Goal: Navigation & Orientation: Understand site structure

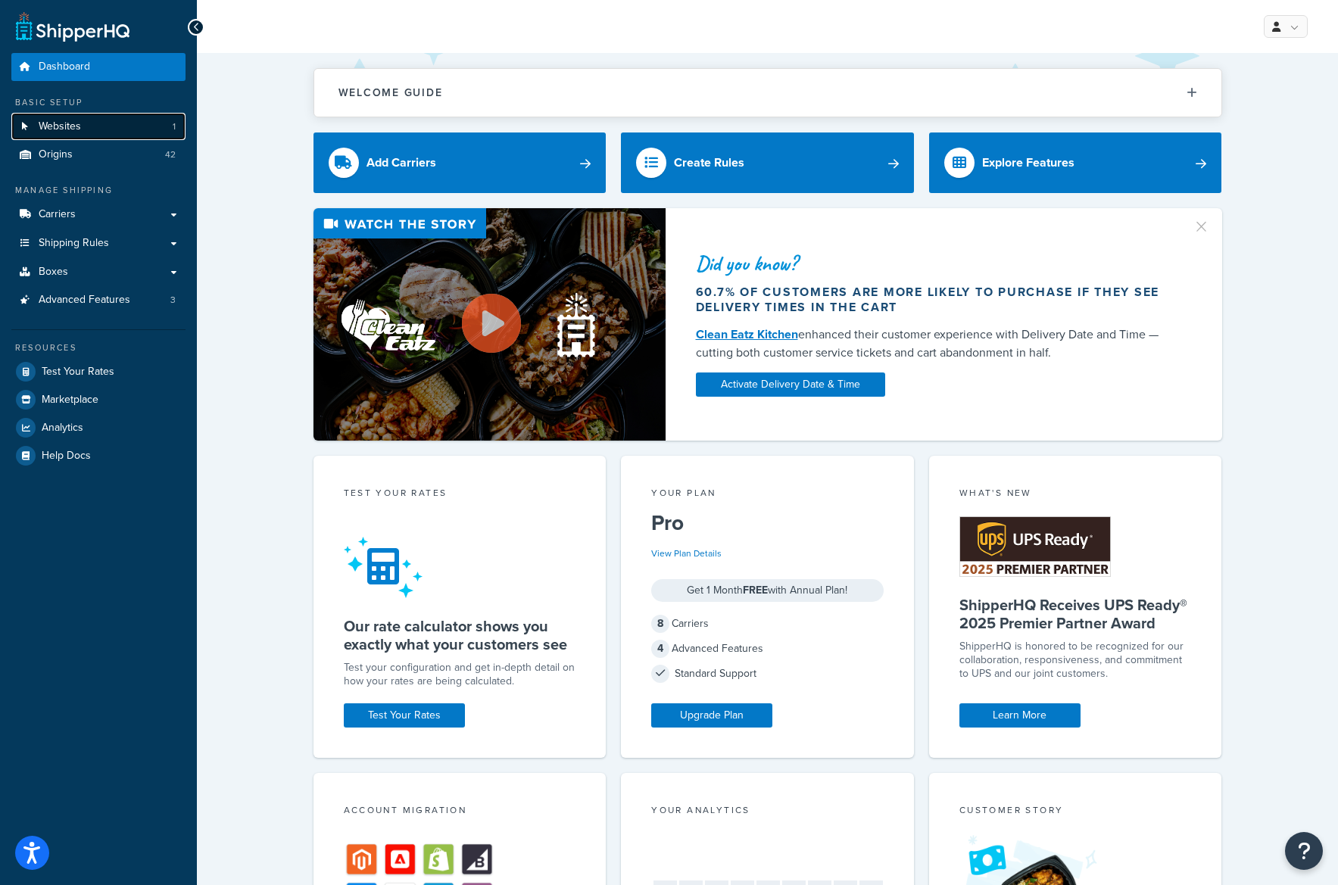
click at [95, 132] on link "Websites 1" at bounding box center [98, 127] width 174 height 28
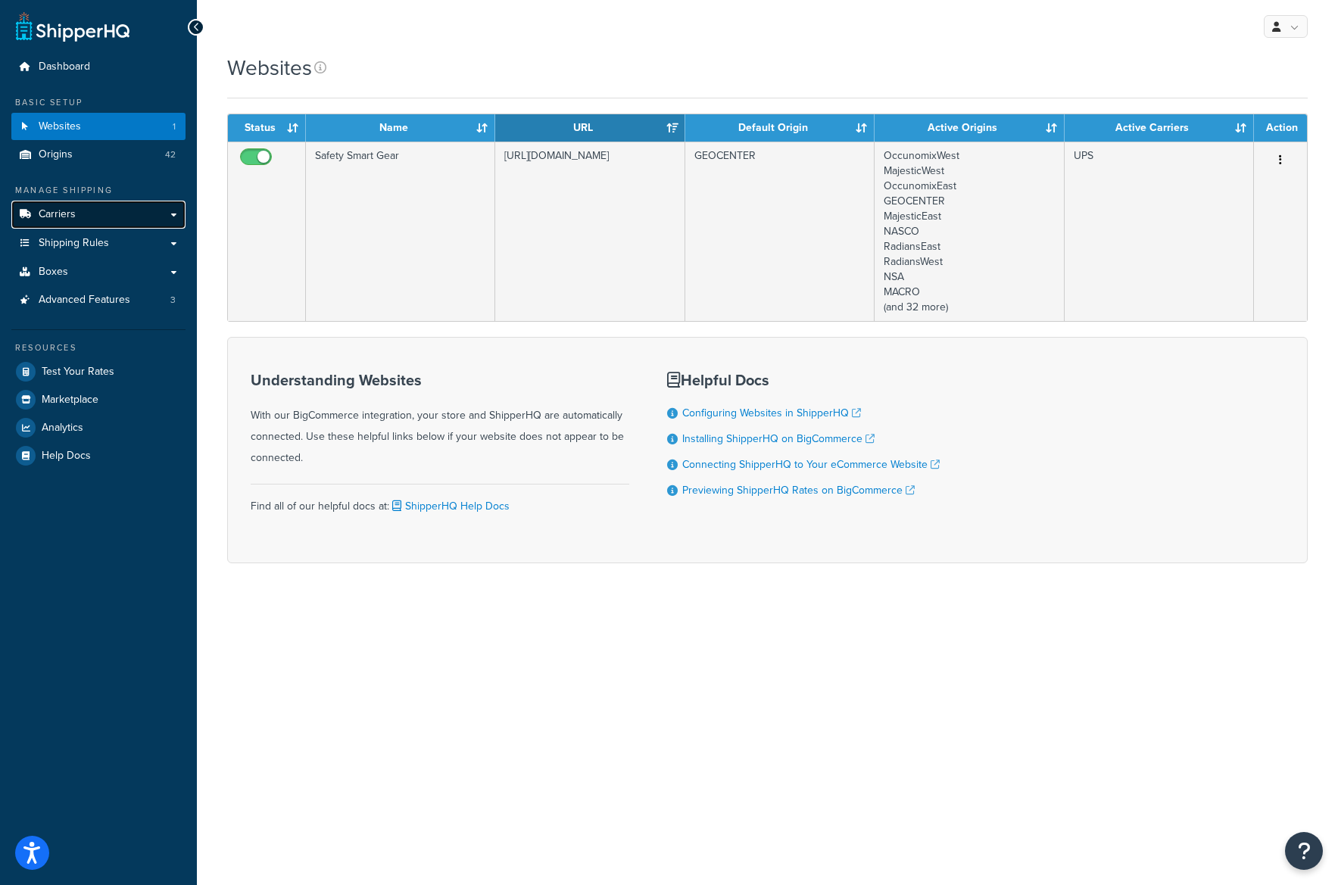
click at [165, 211] on link "Carriers" at bounding box center [98, 215] width 174 height 28
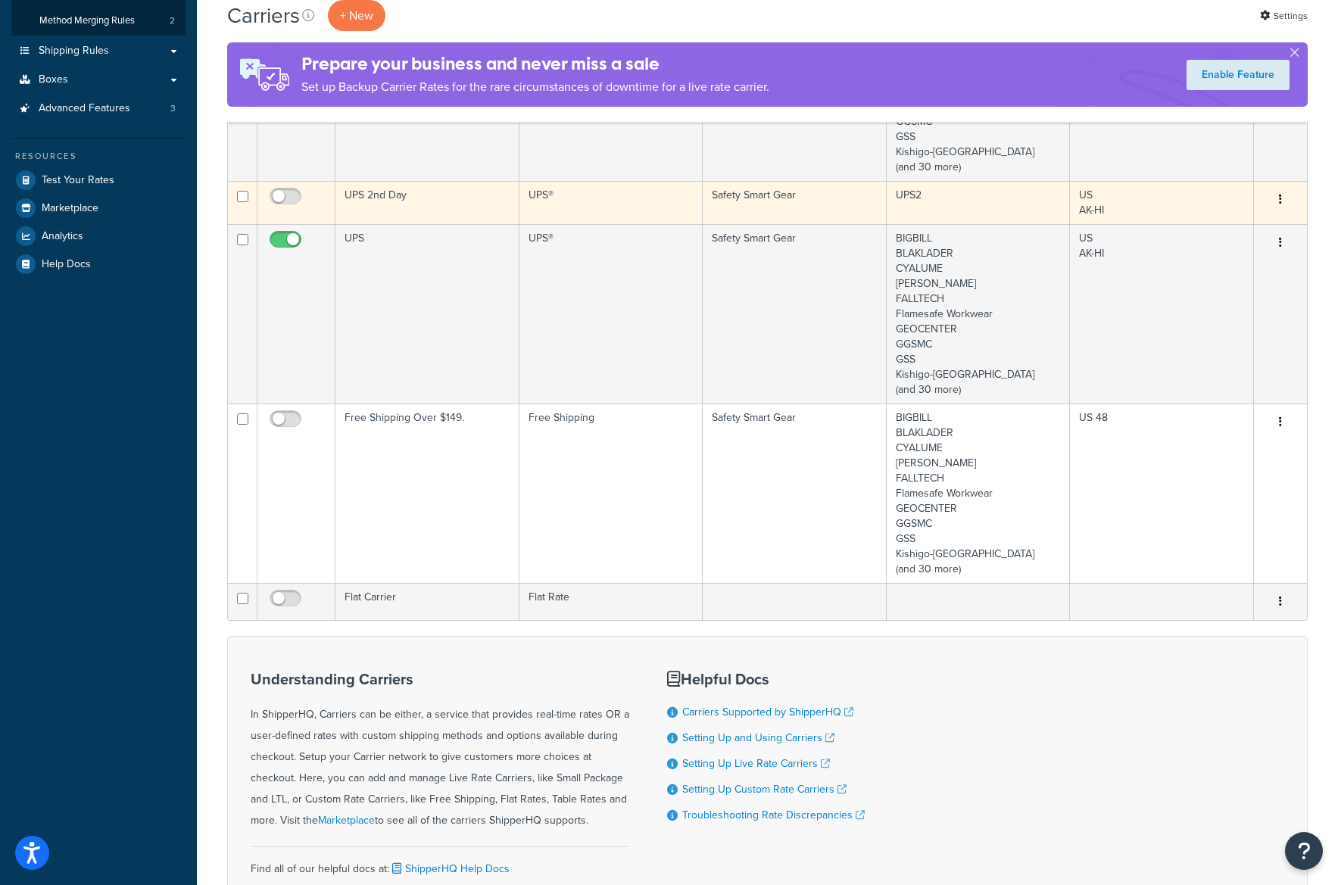
scroll to position [126, 0]
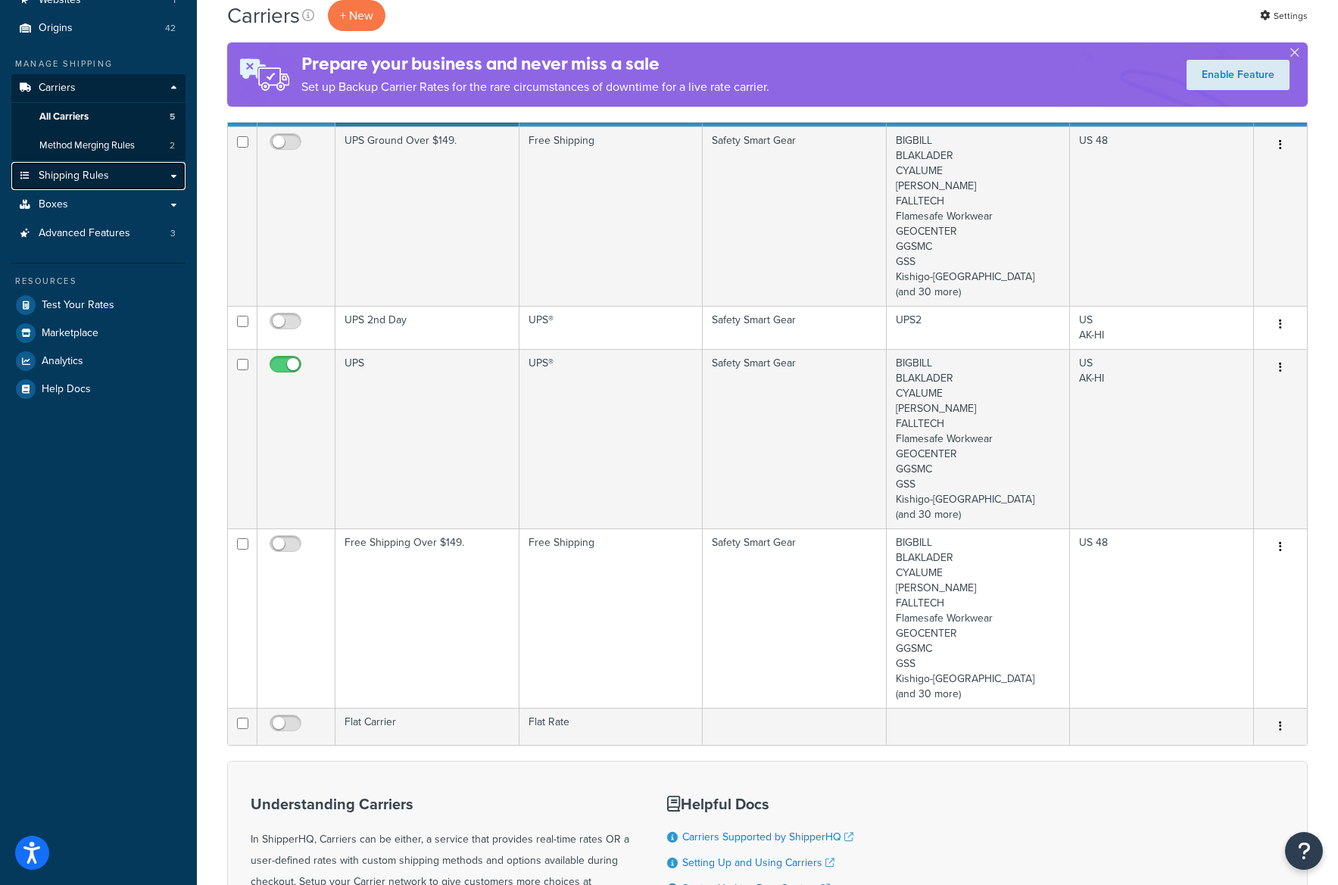
click at [148, 173] on link "Shipping Rules" at bounding box center [98, 176] width 174 height 28
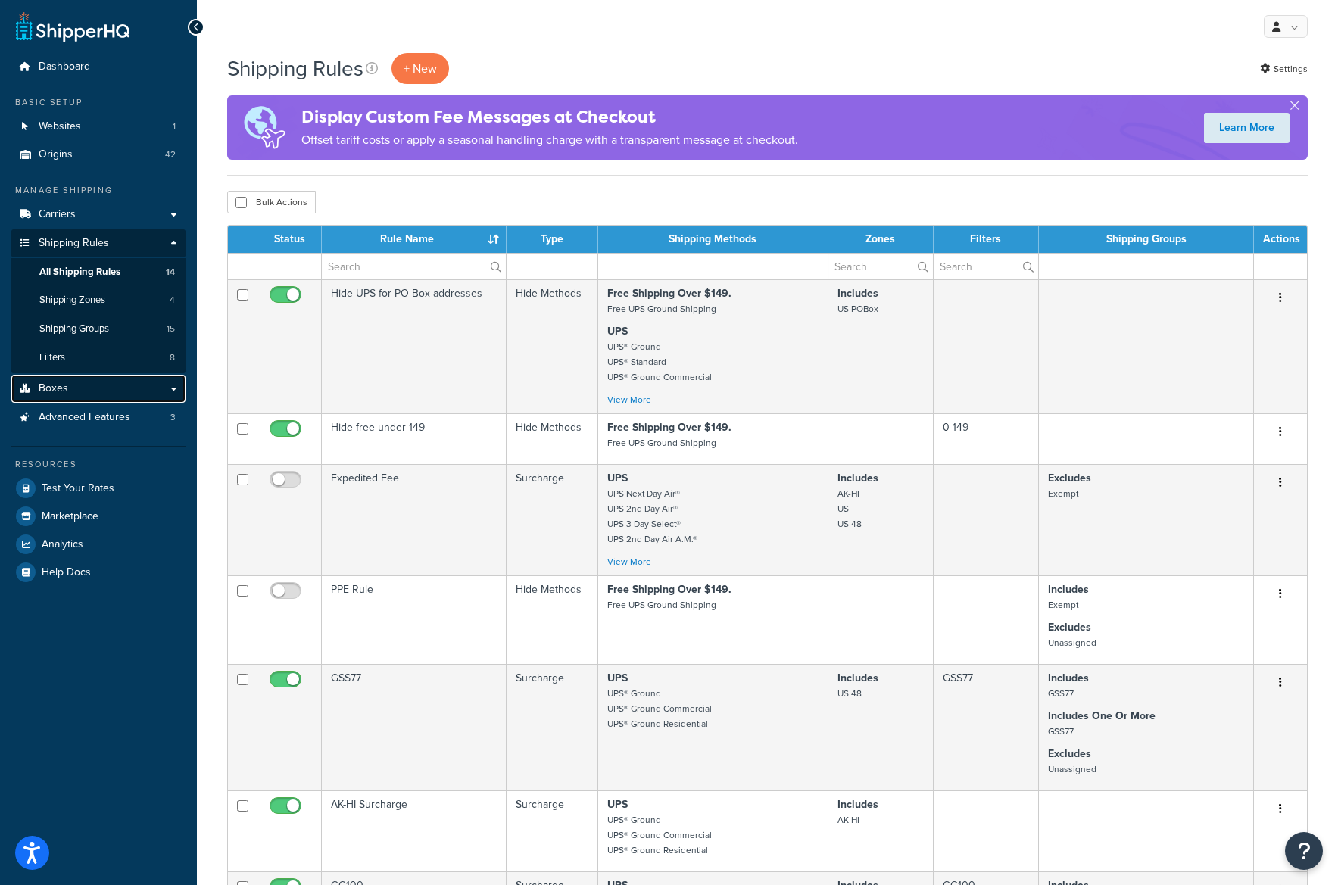
click at [119, 383] on link "Boxes" at bounding box center [98, 389] width 174 height 28
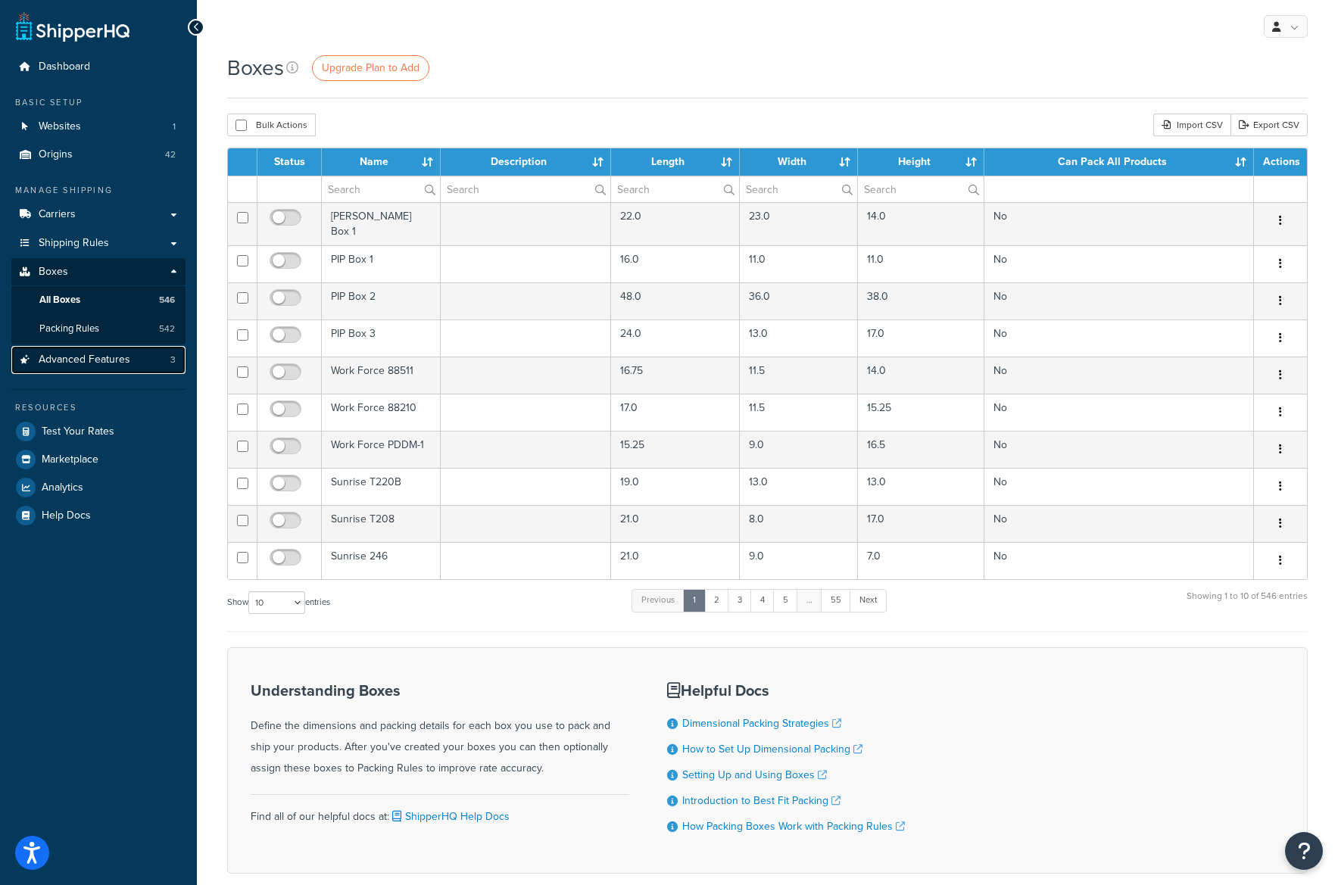
click at [157, 354] on link "Advanced Features 3" at bounding box center [98, 360] width 174 height 28
